Goal: Task Accomplishment & Management: Manage account settings

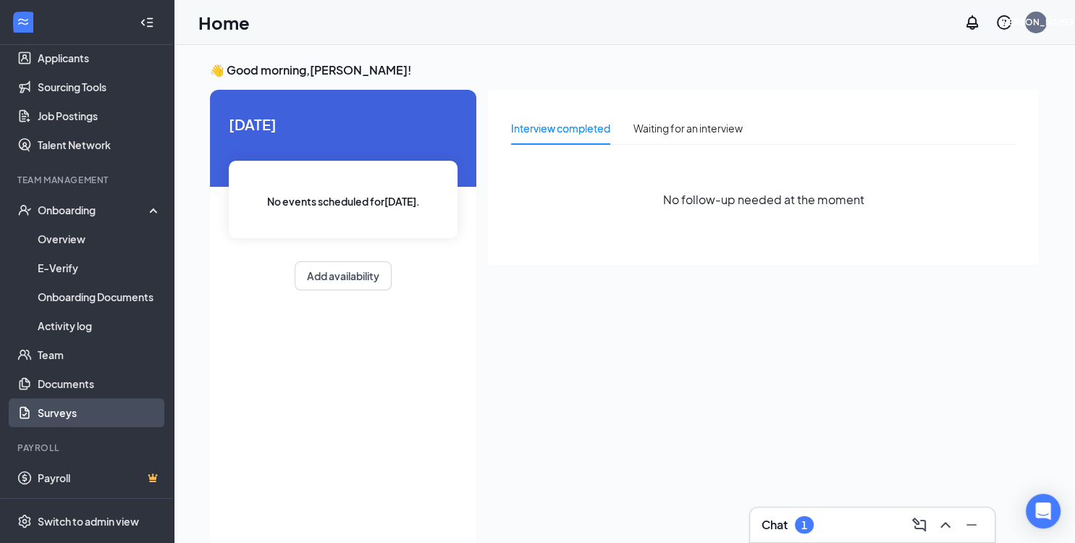
scroll to position [168, 0]
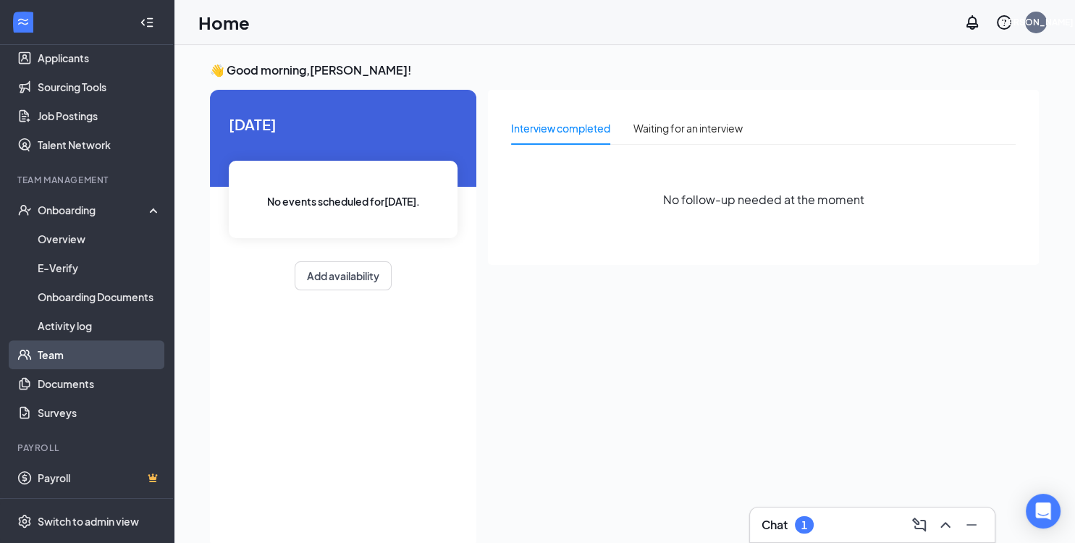
click at [72, 359] on link "Team" at bounding box center [100, 354] width 124 height 29
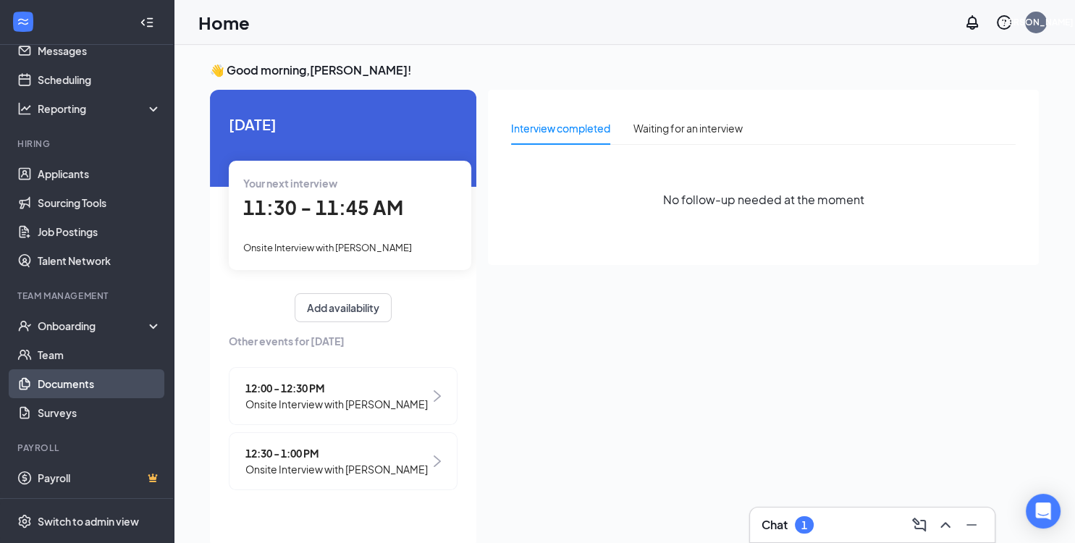
scroll to position [52, 0]
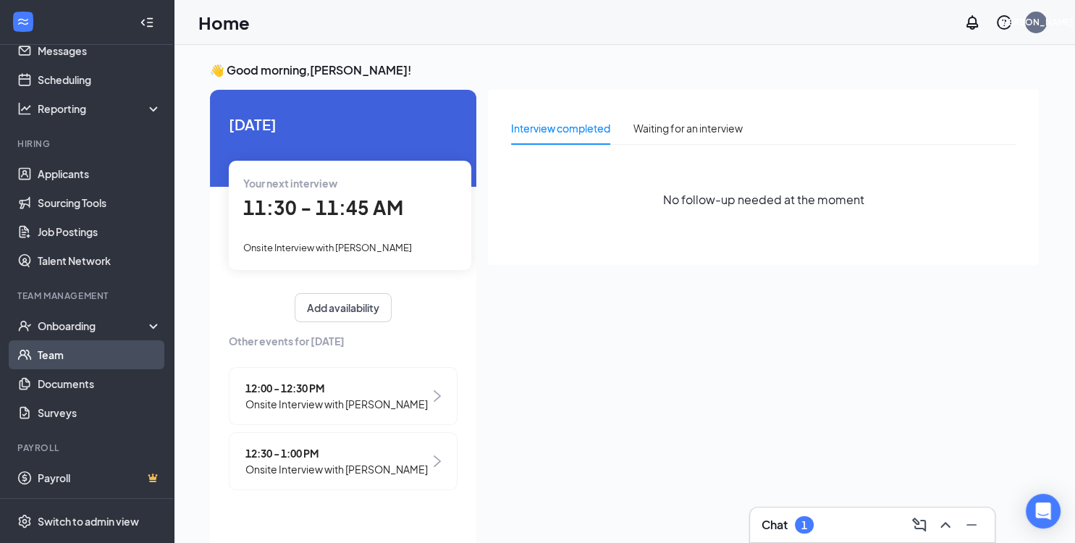
click at [86, 360] on link "Team" at bounding box center [100, 354] width 124 height 29
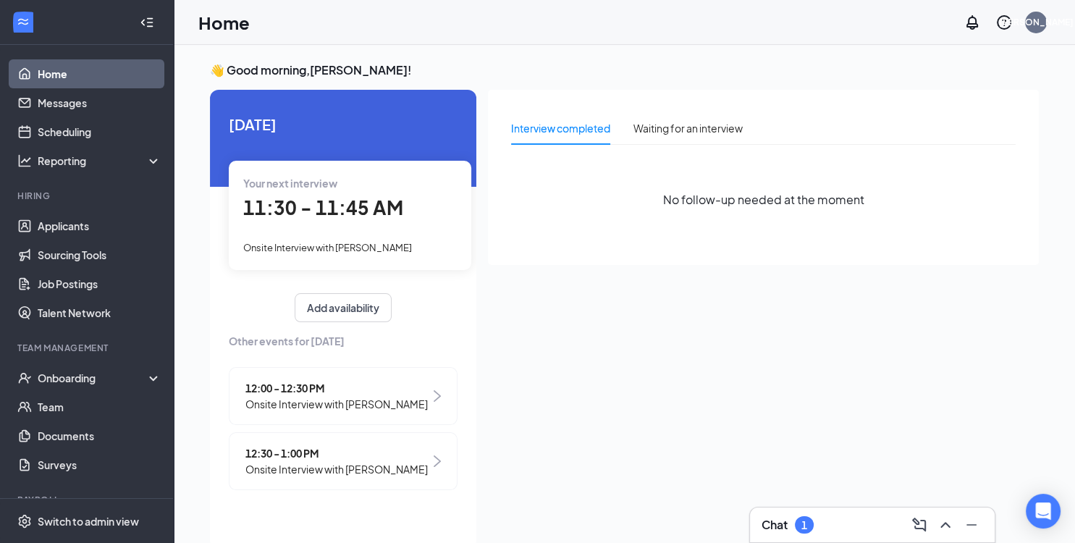
click at [819, 535] on div "Chat 1" at bounding box center [871, 524] width 221 height 23
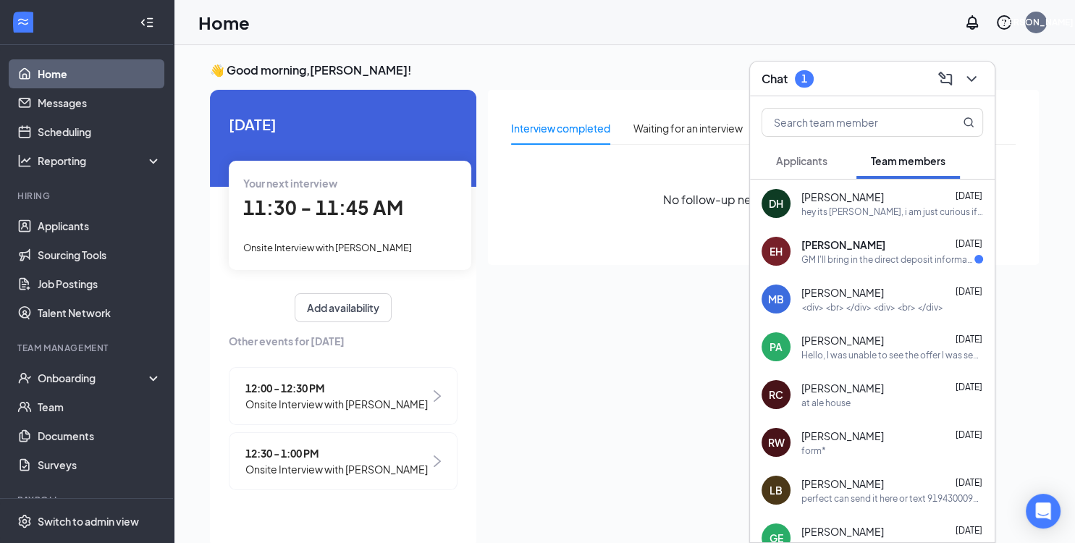
click at [968, 73] on icon "ChevronDown" at bounding box center [970, 78] width 17 height 17
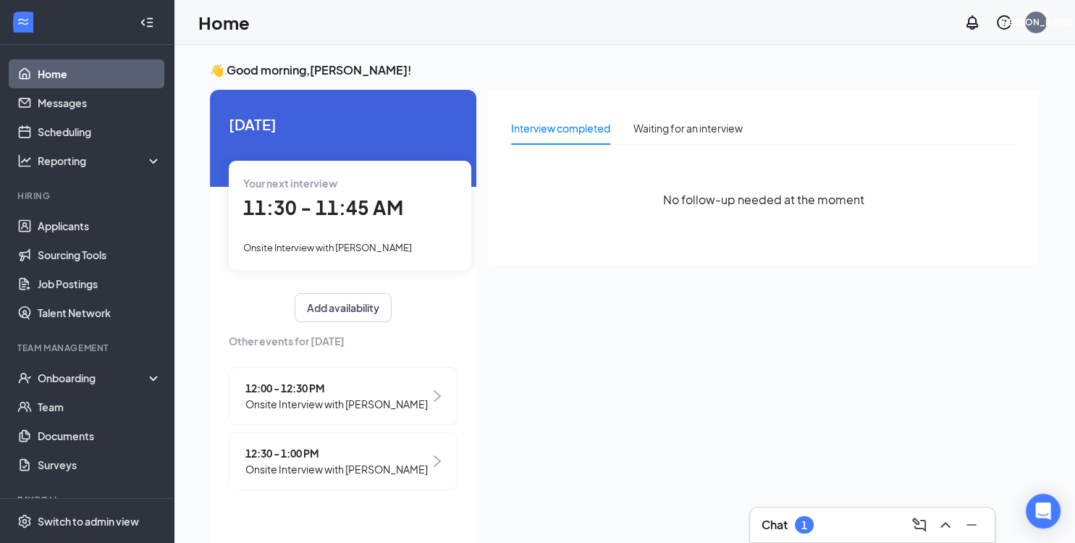
click at [95, 72] on link "Home" at bounding box center [100, 73] width 124 height 29
click at [90, 385] on div "Onboarding" at bounding box center [93, 378] width 111 height 14
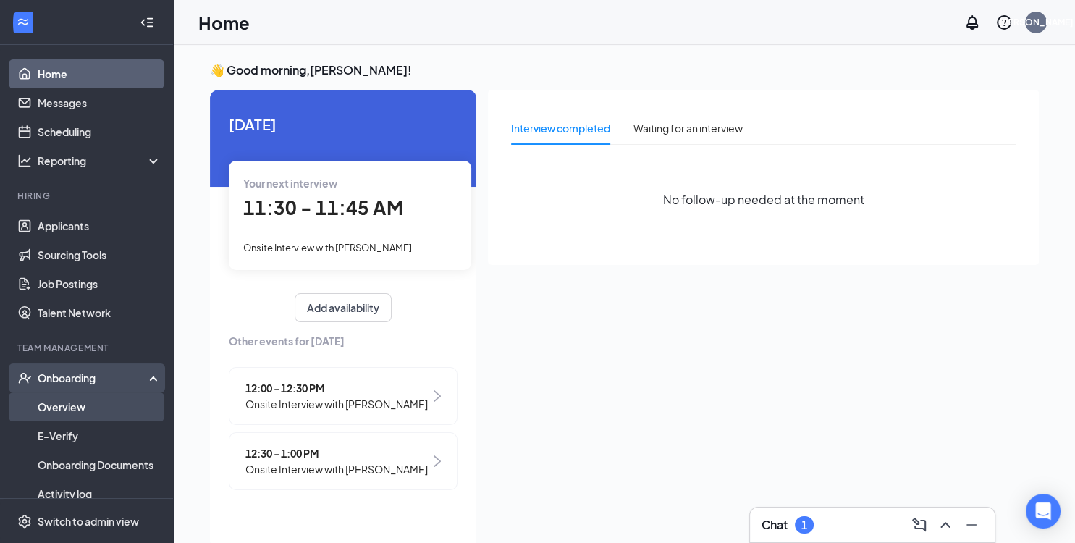
click at [99, 411] on link "Overview" at bounding box center [100, 406] width 124 height 29
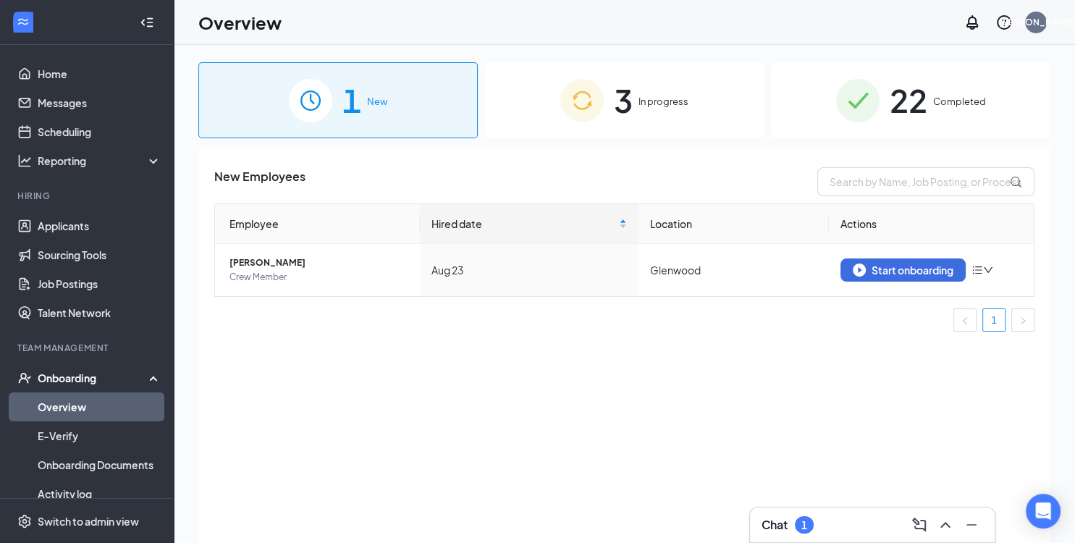
click at [638, 98] on span "In progress" at bounding box center [663, 101] width 50 height 14
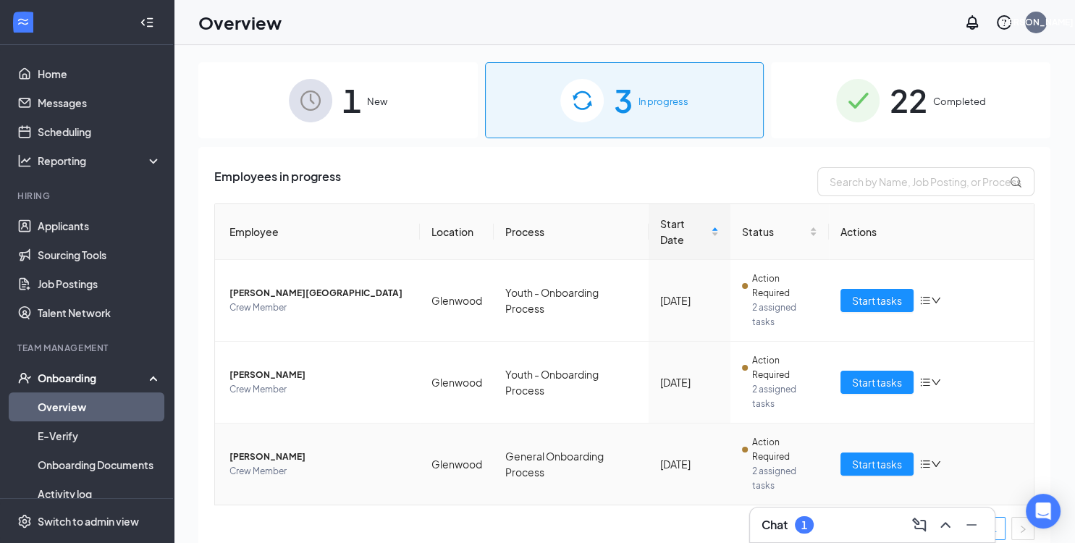
click at [254, 455] on span "Diego Tapia" at bounding box center [318, 456] width 179 height 14
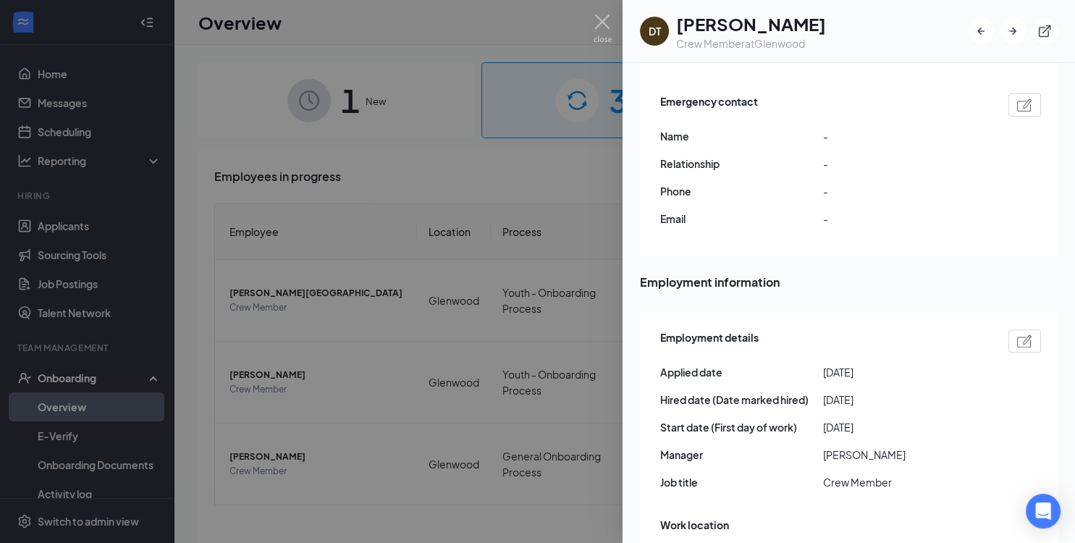
scroll to position [503, 0]
click at [606, 19] on img at bounding box center [602, 28] width 18 height 28
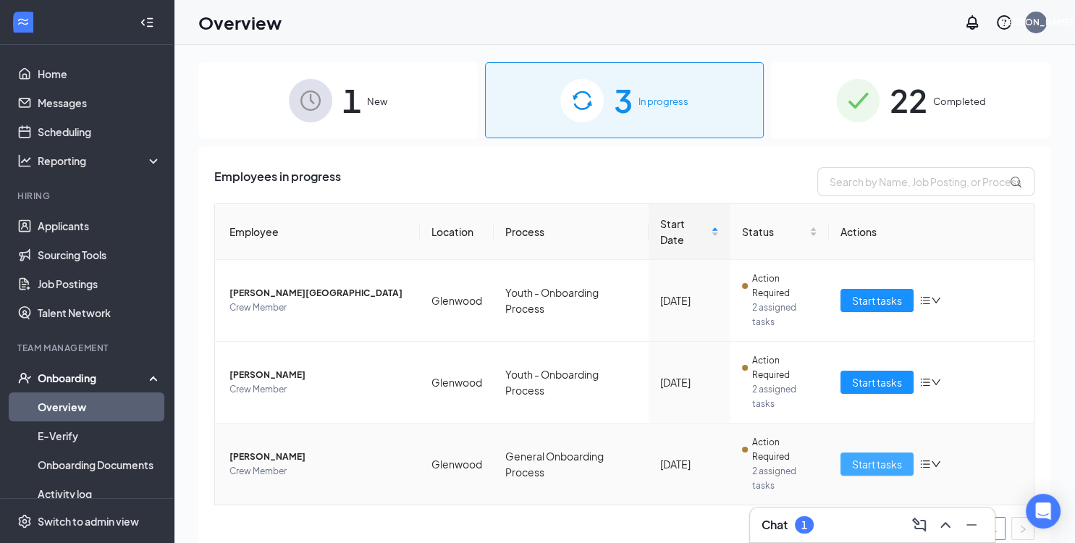
click at [865, 466] on span "Start tasks" at bounding box center [877, 464] width 50 height 16
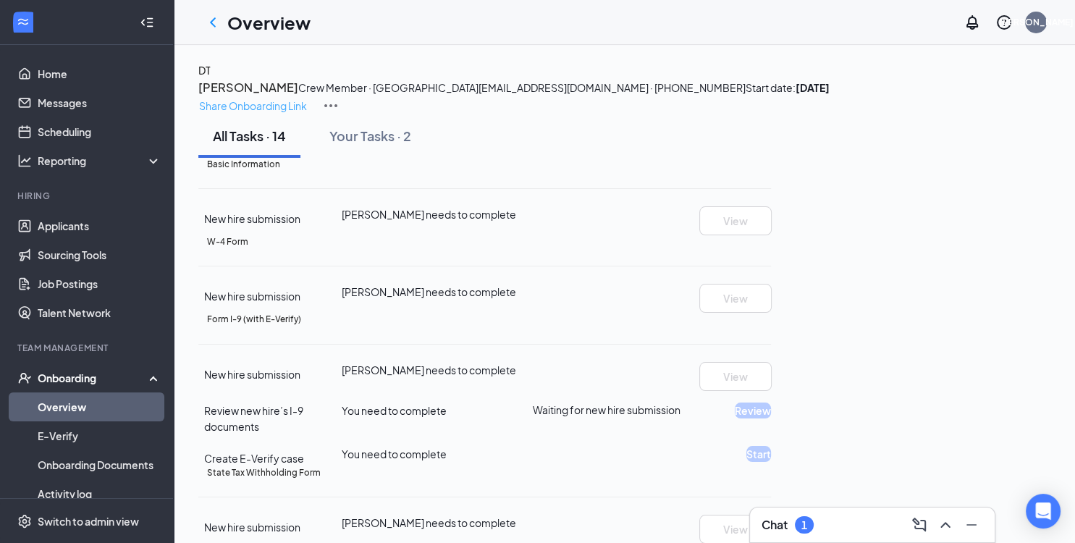
click at [307, 98] on p "Share Onboarding Link" at bounding box center [253, 106] width 108 height 16
type textarea "Hi Diego, This is a gentle reminder to complete your onboarding before your fir…"
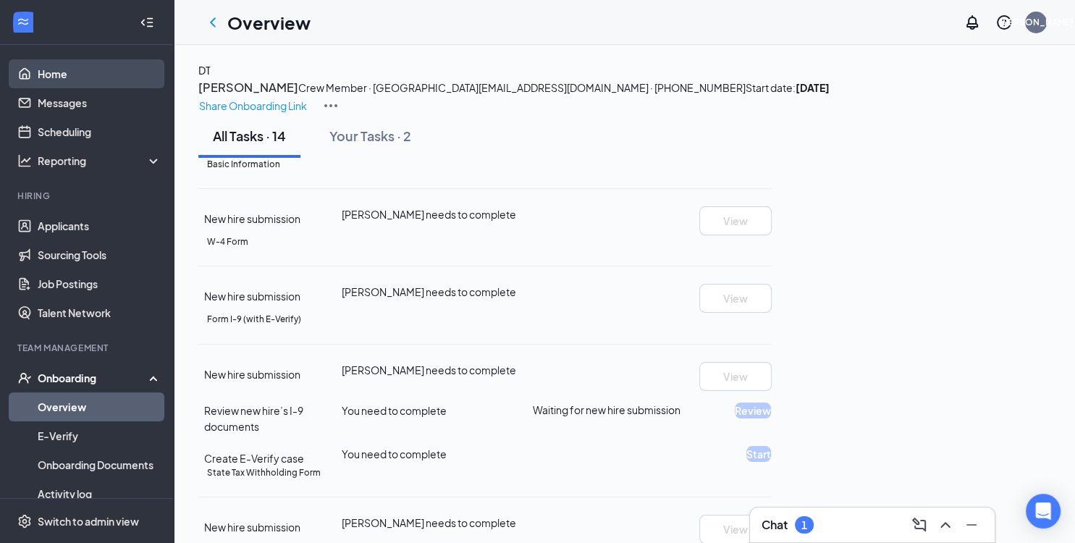
click at [51, 77] on link "Home" at bounding box center [100, 73] width 124 height 29
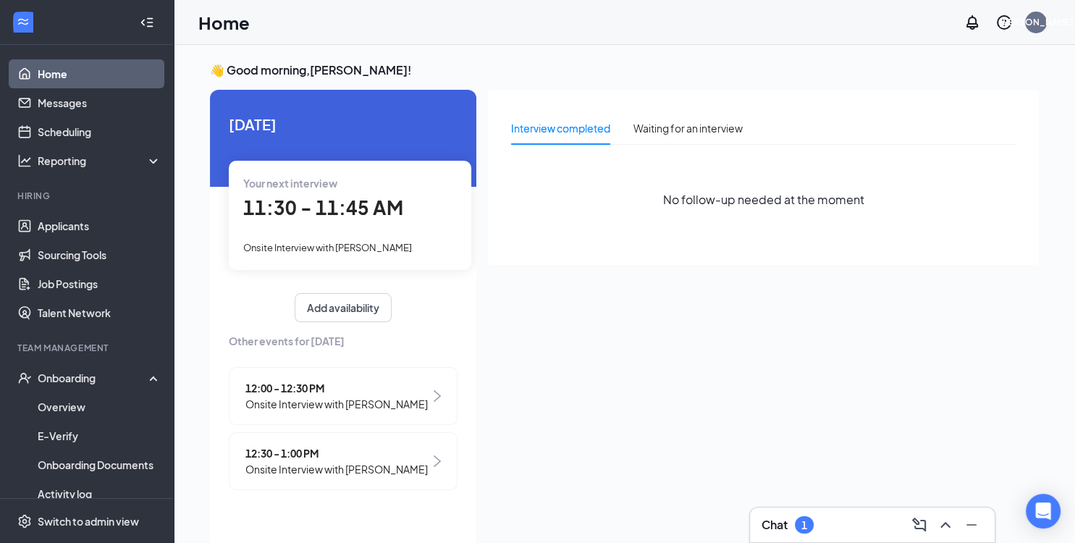
click at [342, 213] on span "11:30 - 11:45 AM" at bounding box center [323, 207] width 160 height 24
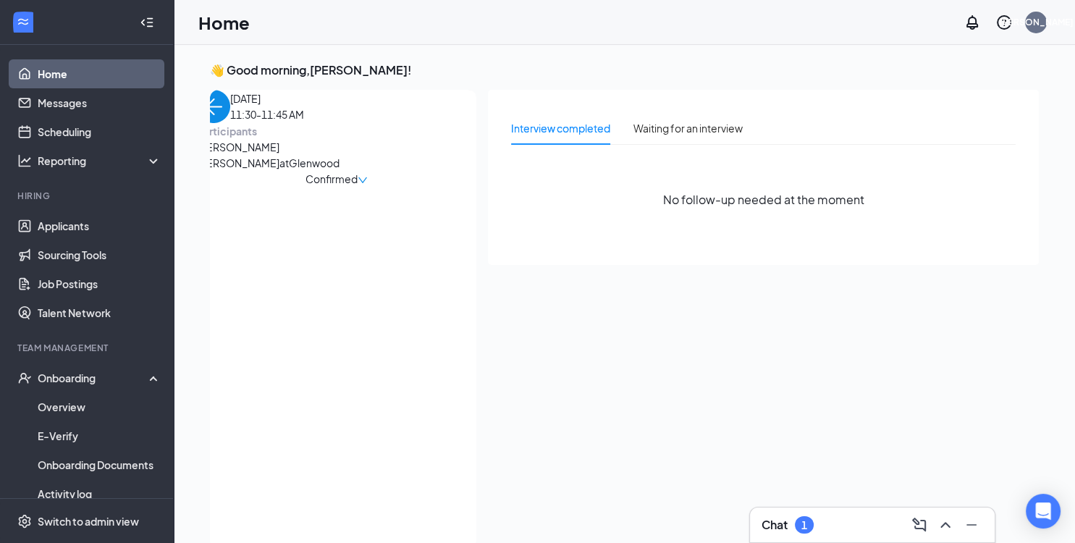
scroll to position [6, 0]
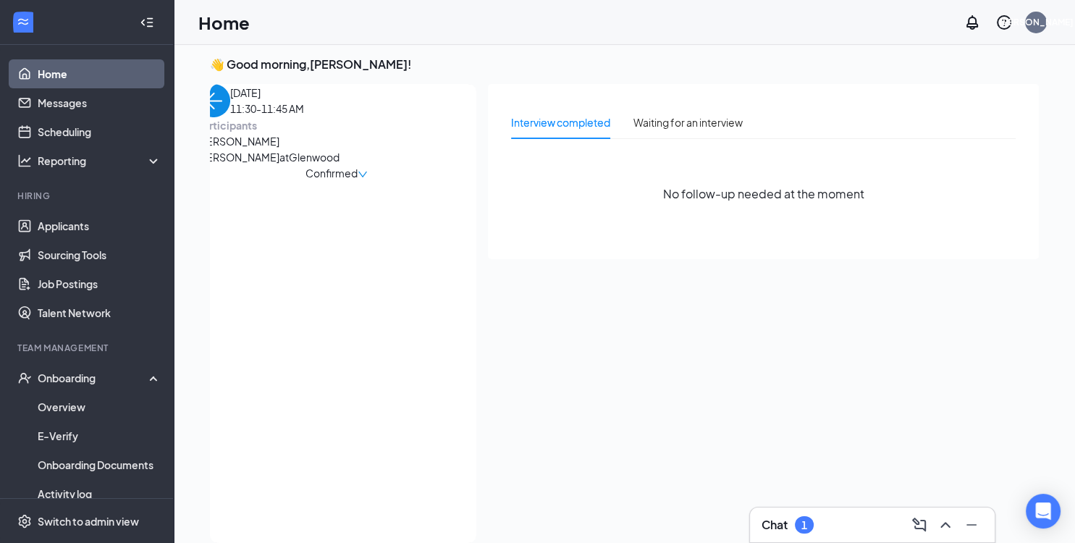
click at [230, 117] on img "back-button" at bounding box center [213, 100] width 33 height 33
